Goal: Task Accomplishment & Management: Manage account settings

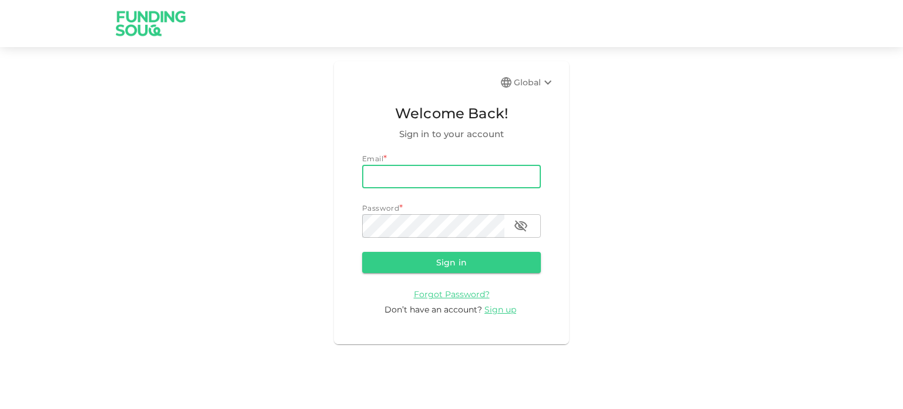
click at [404, 181] on input "email" at bounding box center [451, 177] width 179 height 24
type input "[EMAIL_ADDRESS][DOMAIN_NAME]"
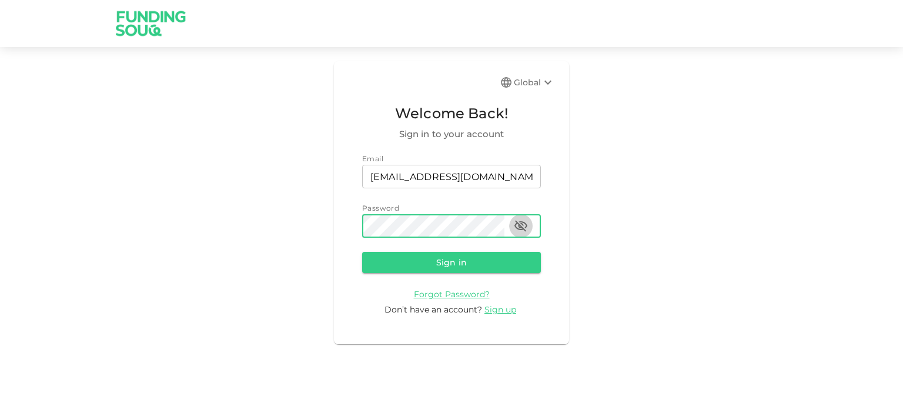
click at [524, 228] on icon "button" at bounding box center [521, 226] width 13 height 11
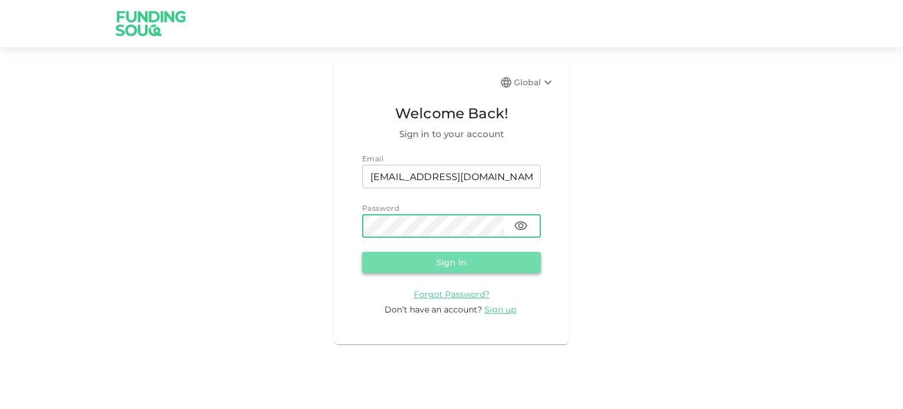
click at [445, 256] on button "Sign in" at bounding box center [451, 262] width 179 height 21
click at [463, 274] on form "Email email [EMAIL_ADDRESS][DOMAIN_NAME] email Password password password Sign …" at bounding box center [451, 234] width 179 height 163
click at [464, 263] on button "Sign in" at bounding box center [451, 262] width 179 height 21
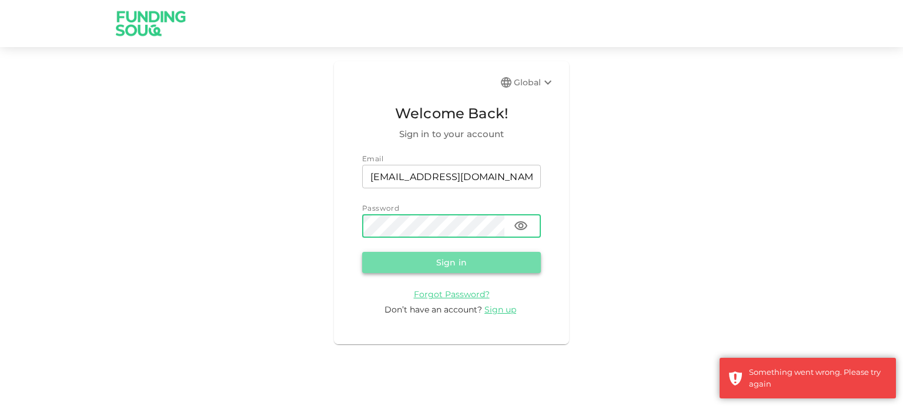
click at [470, 265] on button "Sign in" at bounding box center [451, 262] width 179 height 21
